Goal: Navigation & Orientation: Find specific page/section

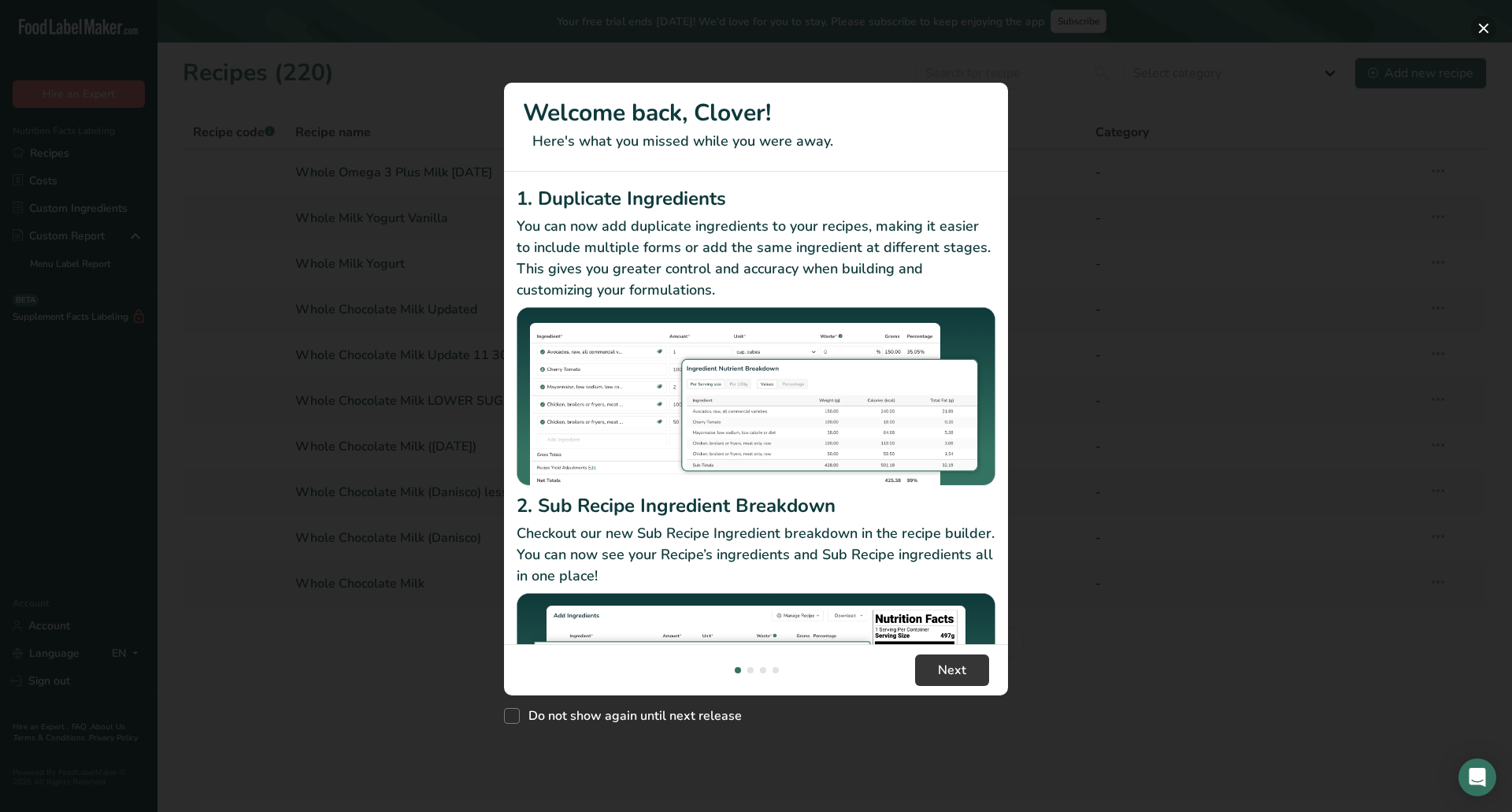
click at [1491, 30] on button "New Features" at bounding box center [1483, 28] width 25 height 25
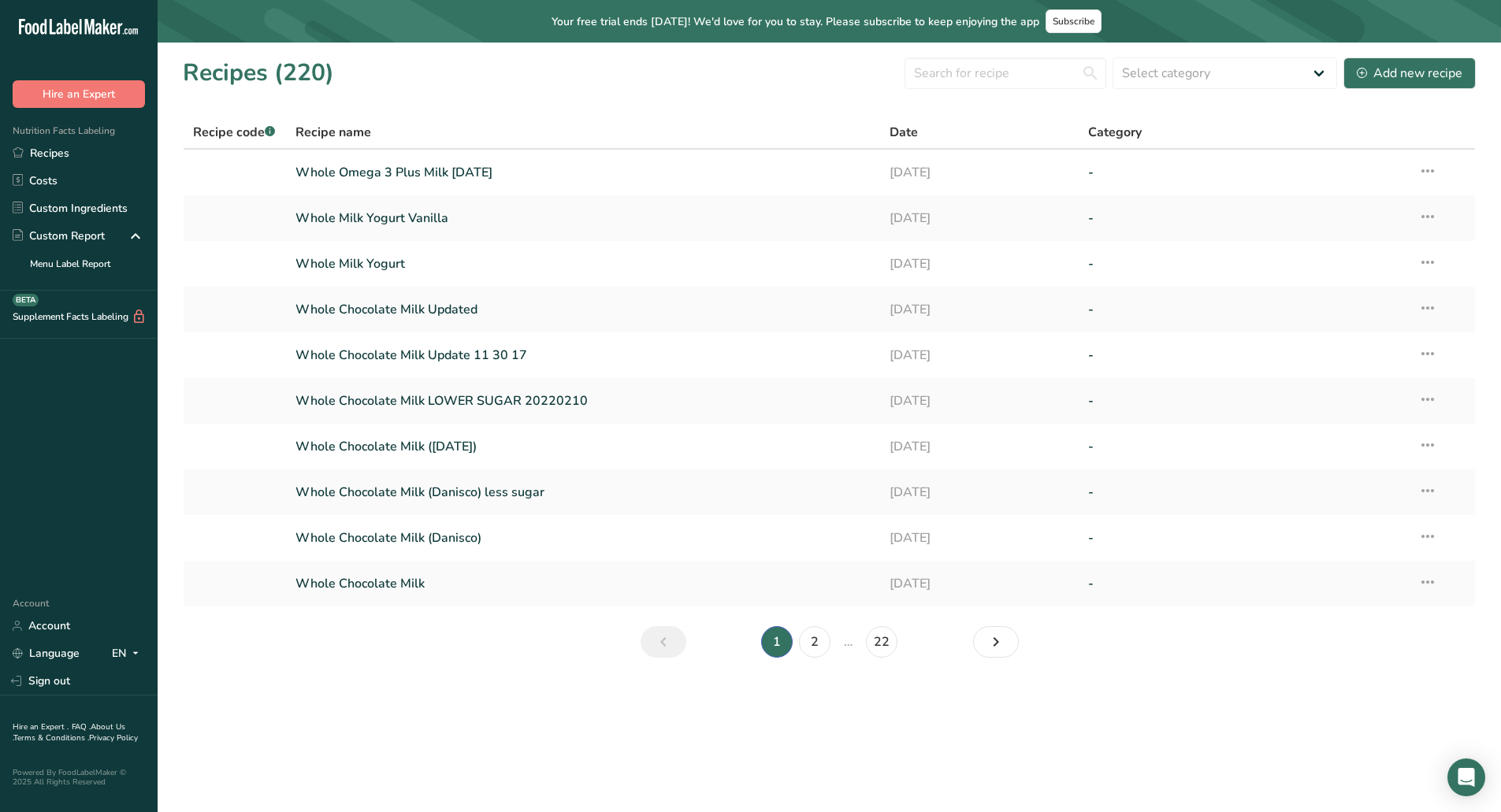
click at [696, 704] on main "Your free trial ends in 14 days! We'd love for you to stay. Please subscribe to…" at bounding box center [750, 406] width 1501 height 812
click at [64, 208] on link "Custom Ingredients" at bounding box center [79, 209] width 158 height 28
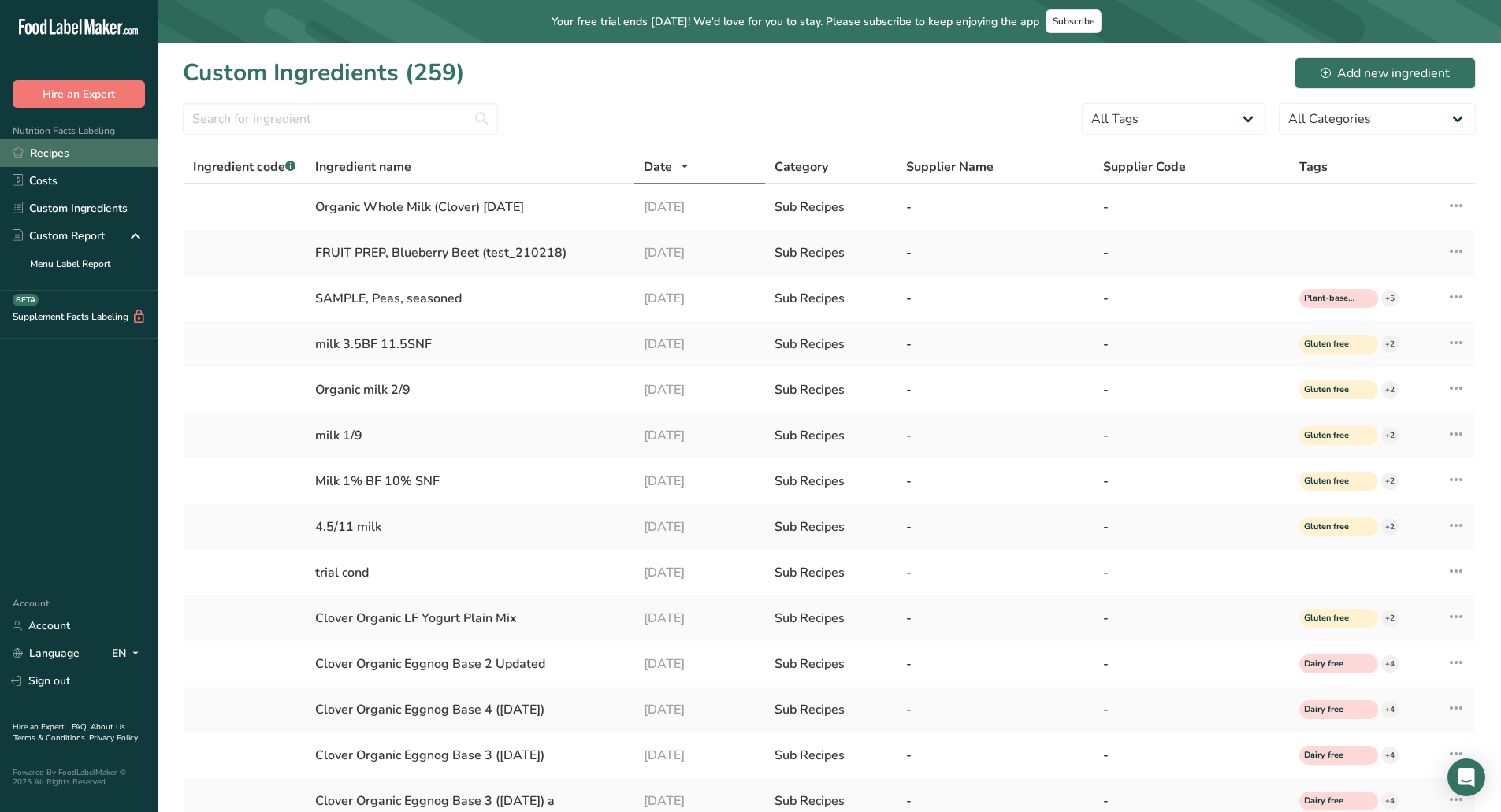
click at [48, 145] on link "Recipes" at bounding box center [79, 154] width 158 height 28
